Goal: Task Accomplishment & Management: Complete application form

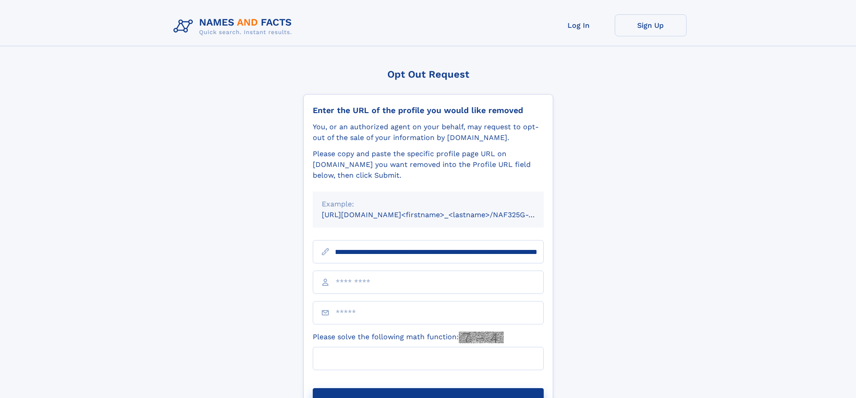
scroll to position [0, 108]
type input "**********"
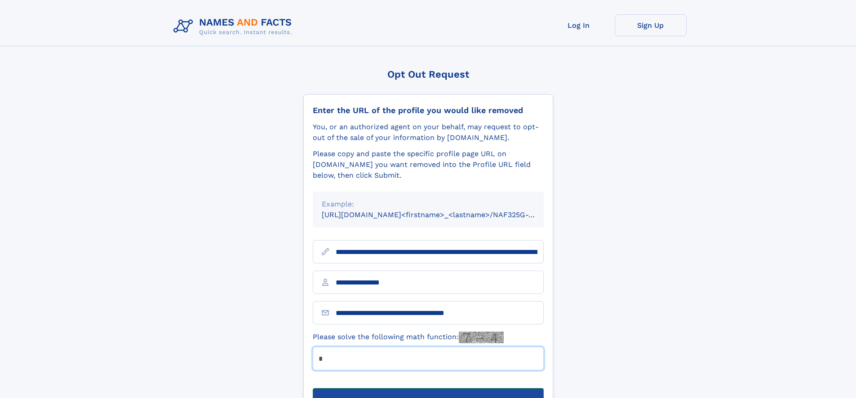
type input "*"
click at [428, 389] on button "Submit Opt Out Request" at bounding box center [428, 403] width 231 height 29
